Goal: Task Accomplishment & Management: Manage account settings

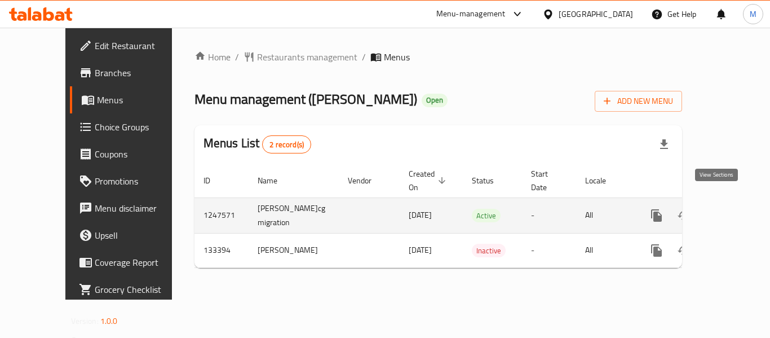
click at [731, 209] on icon "enhanced table" at bounding box center [738, 216] width 14 height 14
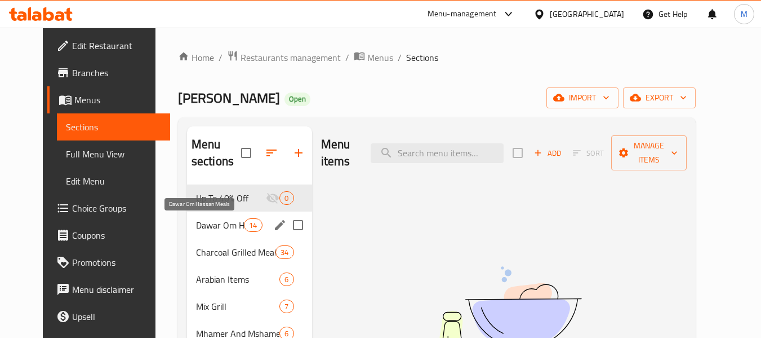
click at [222, 227] on span "Dawar Om Hassan Meals" at bounding box center [220, 225] width 48 height 14
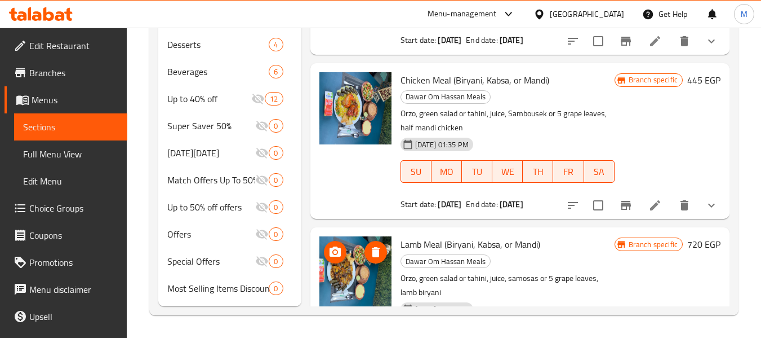
scroll to position [659, 0]
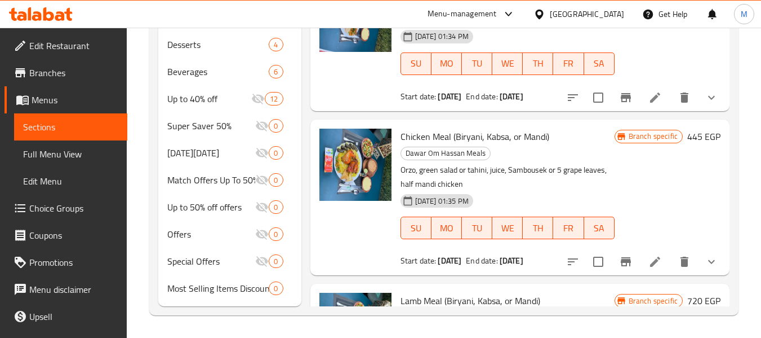
click at [69, 155] on span "Full Menu View" at bounding box center [70, 154] width 95 height 14
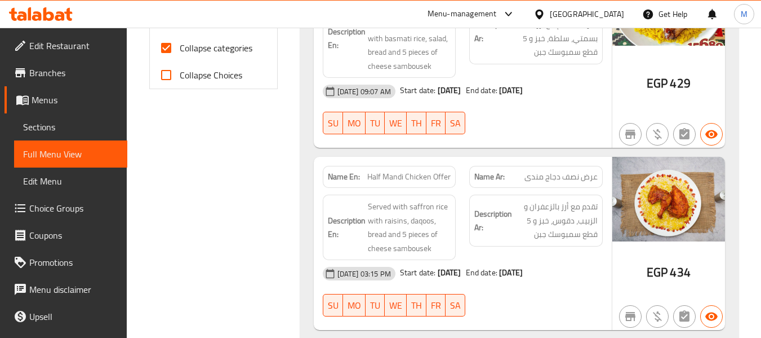
scroll to position [449, 0]
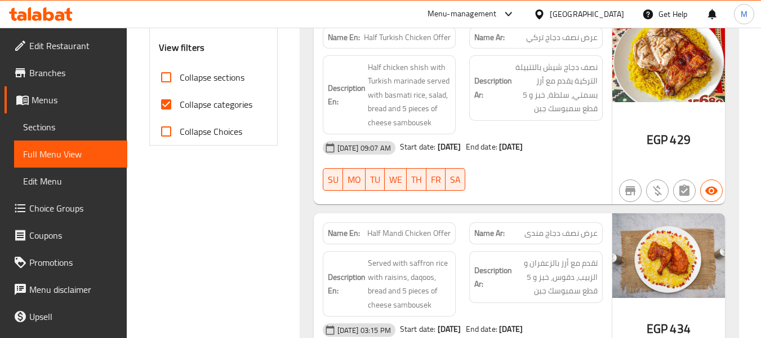
click at [223, 103] on span "Collapse categories" at bounding box center [216, 104] width 73 height 14
click at [180, 103] on input "Collapse categories" at bounding box center [166, 104] width 27 height 27
checkbox input "false"
click at [224, 79] on span "Collapse sections" at bounding box center [212, 77] width 65 height 14
click at [180, 79] on input "Collapse sections" at bounding box center [166, 77] width 27 height 27
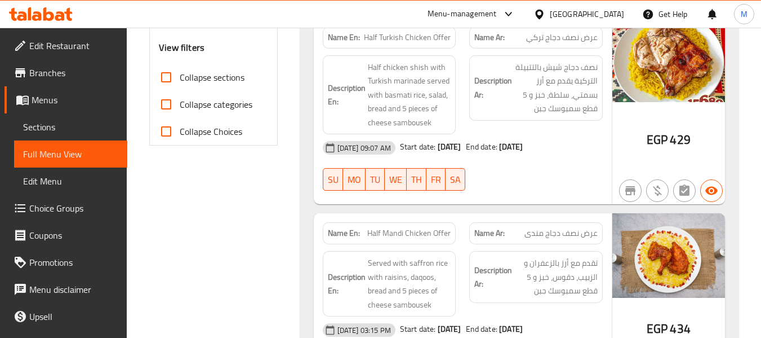
checkbox input "true"
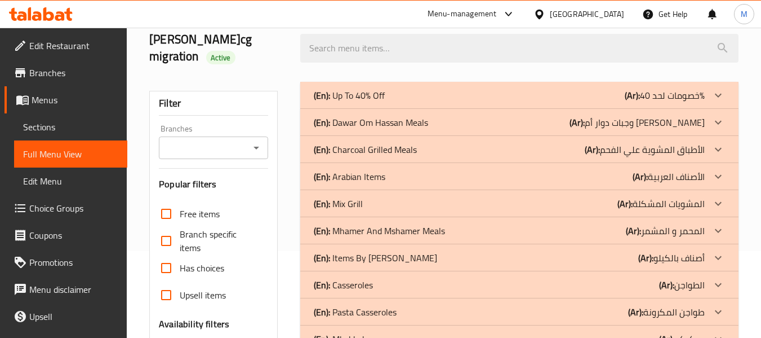
scroll to position [0, 0]
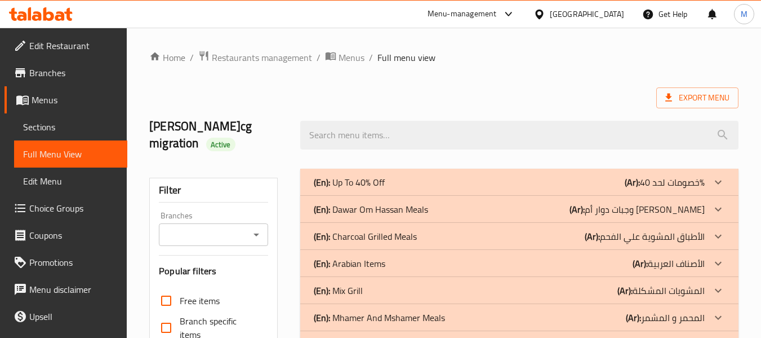
click at [378, 208] on p "(En): [PERSON_NAME] Meals" at bounding box center [371, 209] width 114 height 14
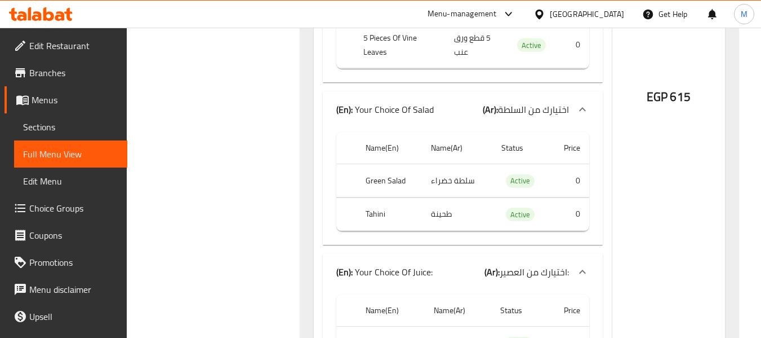
scroll to position [4197, 0]
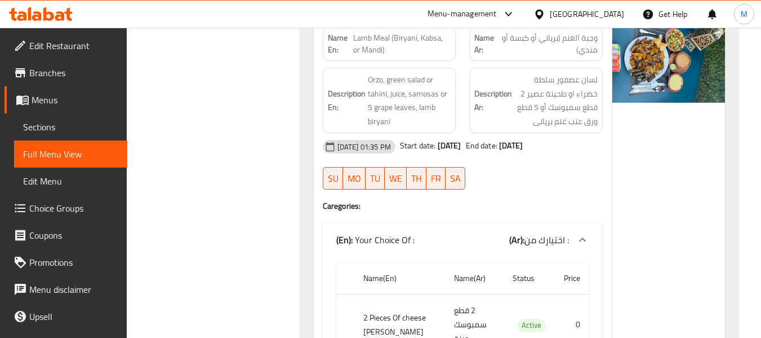
scroll to position [3201, 0]
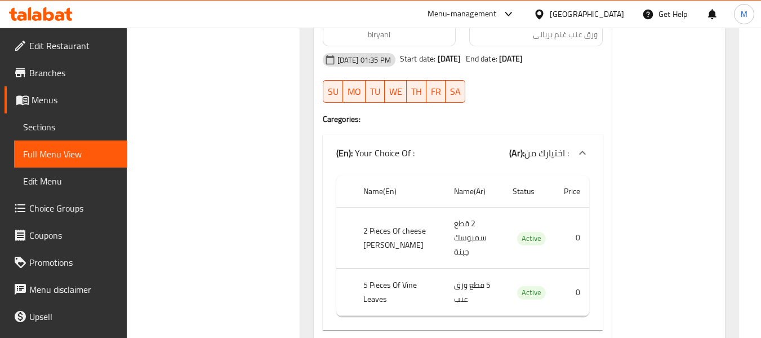
click at [49, 74] on span "Branches" at bounding box center [73, 73] width 89 height 14
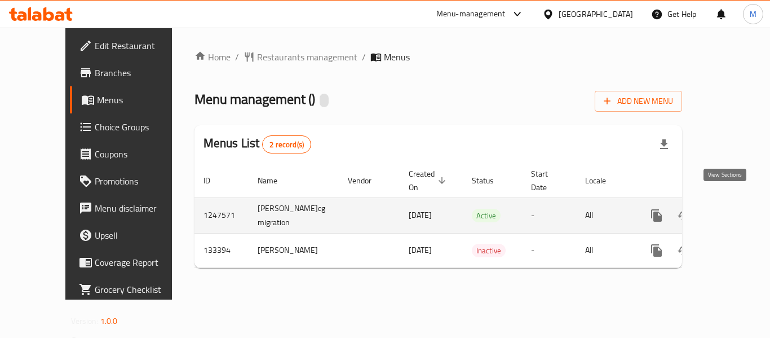
click at [732, 202] on link "enhanced table" at bounding box center [737, 215] width 27 height 27
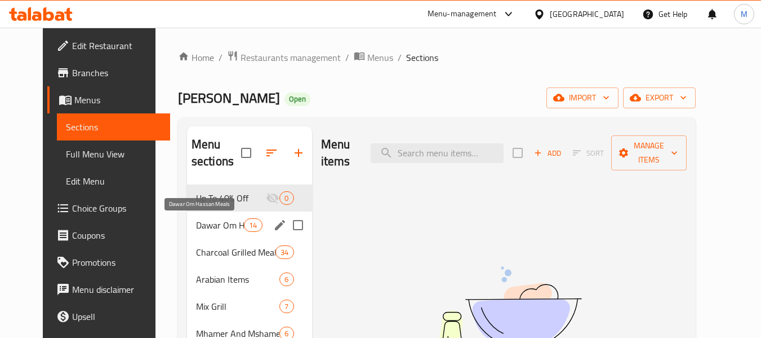
click at [196, 224] on span "Dawar Om Hassan Meals" at bounding box center [220, 225] width 48 height 14
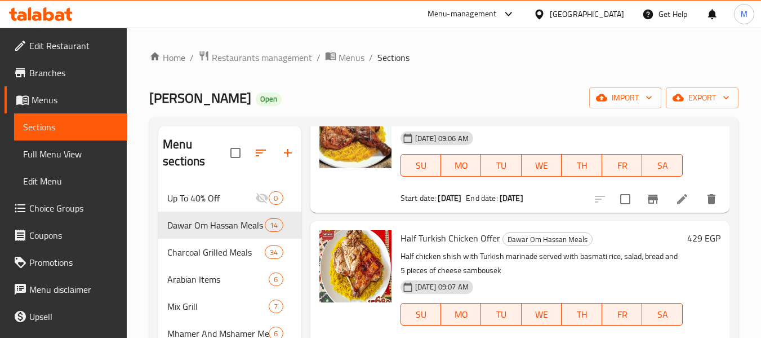
scroll to position [56, 0]
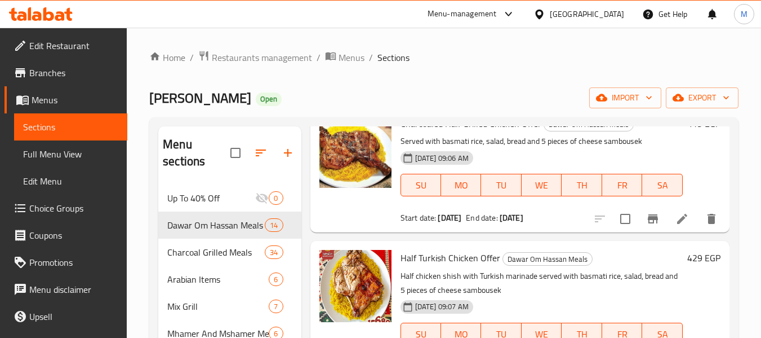
click at [79, 153] on span "Full Menu View" at bounding box center [70, 154] width 95 height 14
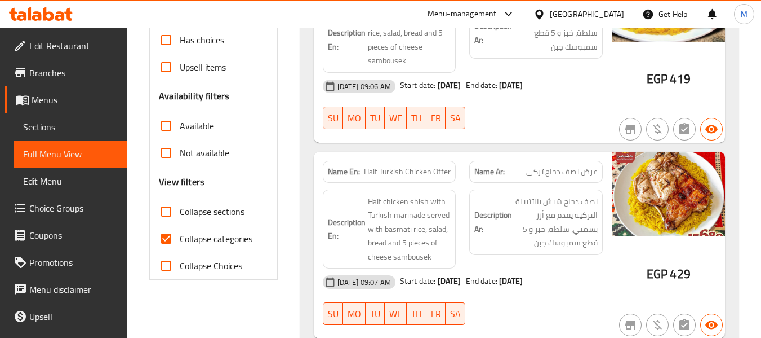
scroll to position [338, 0]
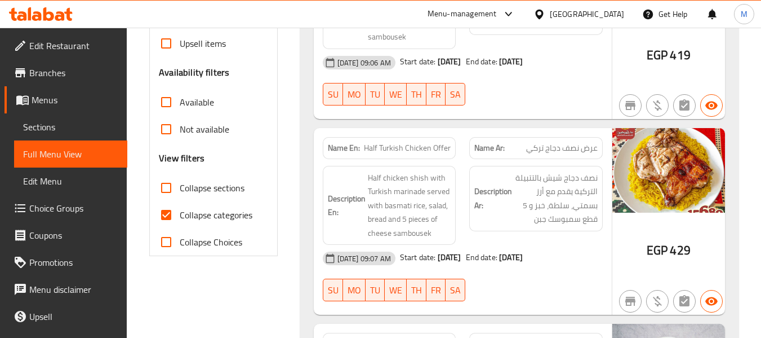
click at [174, 218] on input "Collapse categories" at bounding box center [166, 214] width 27 height 27
checkbox input "false"
click at [171, 187] on input "Collapse sections" at bounding box center [166, 187] width 27 height 27
checkbox input "true"
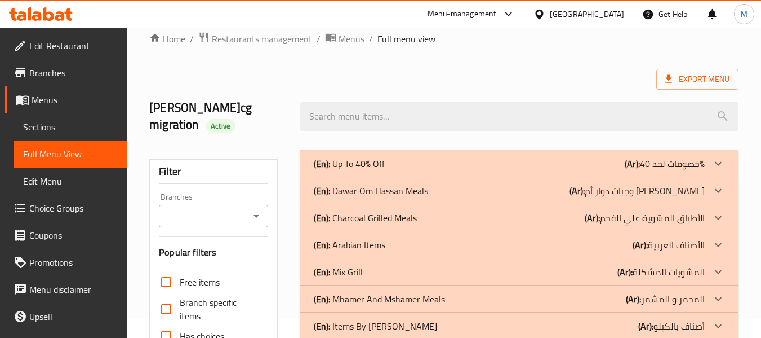
scroll to position [0, 0]
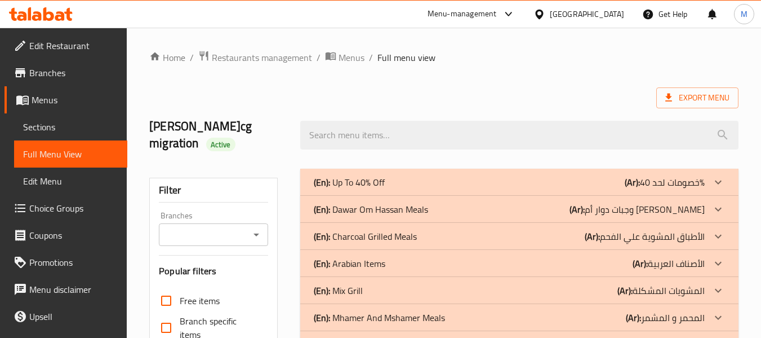
click at [366, 213] on p "(En): [PERSON_NAME] Meals" at bounding box center [371, 209] width 114 height 14
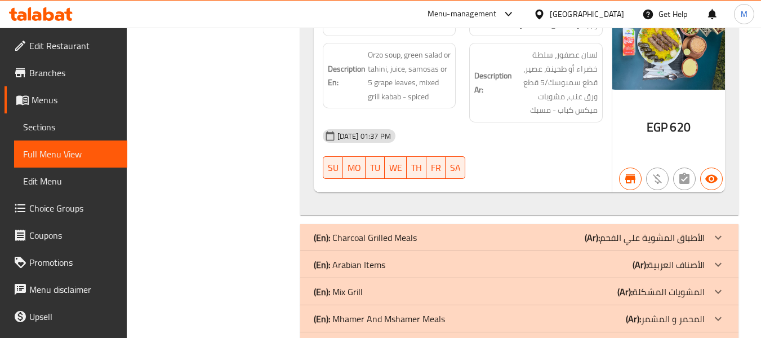
scroll to position [6199, 0]
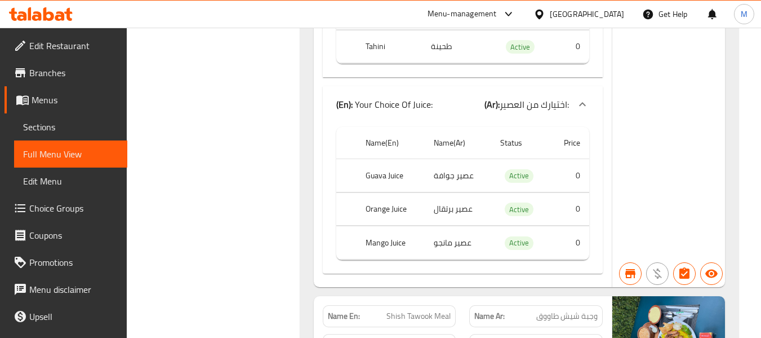
scroll to position [4340, 0]
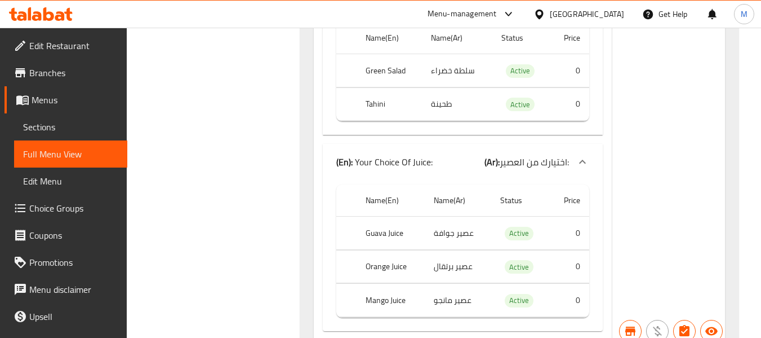
click at [57, 49] on span "Edit Restaurant" at bounding box center [73, 46] width 89 height 14
